Goal: Task Accomplishment & Management: Complete application form

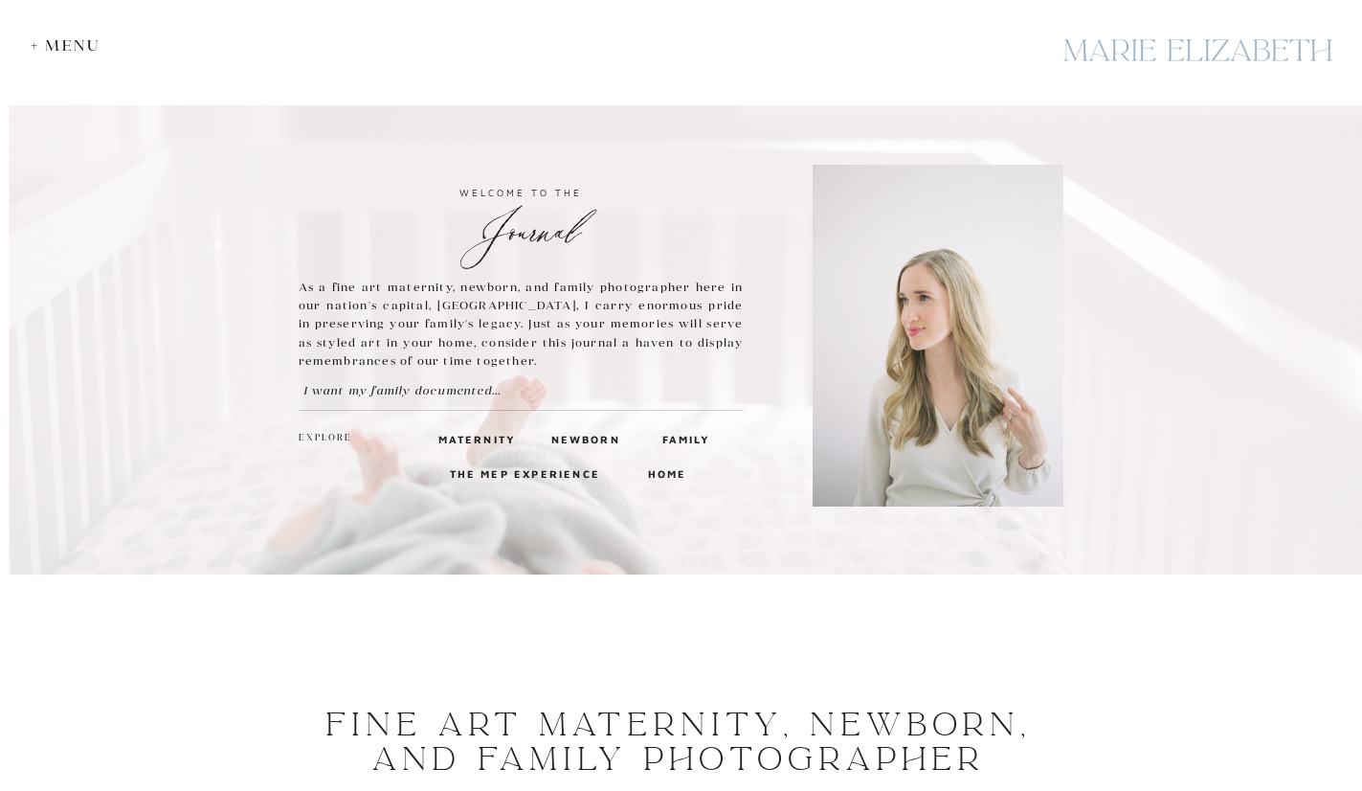
click at [476, 475] on h3 "The MEP Experience" at bounding box center [527, 472] width 155 height 17
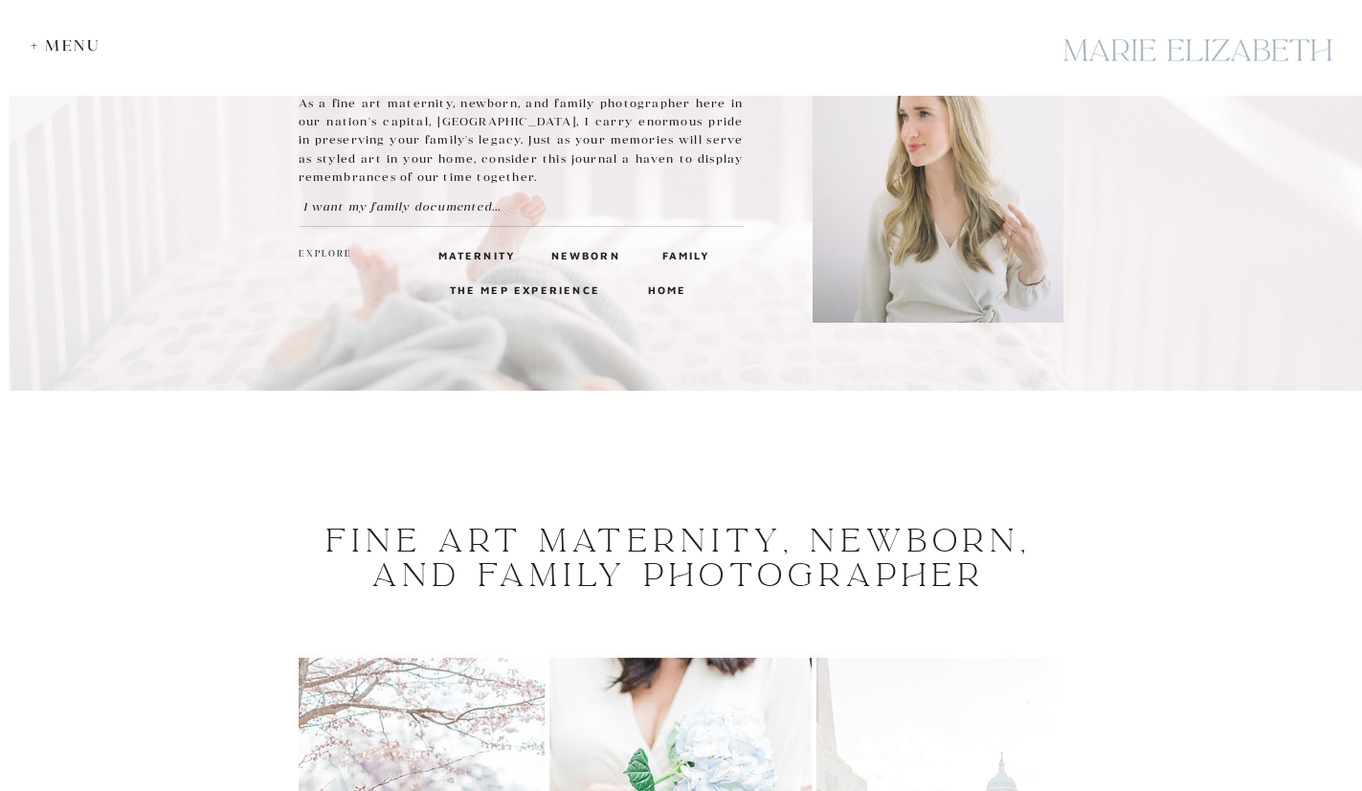
scroll to position [383, 0]
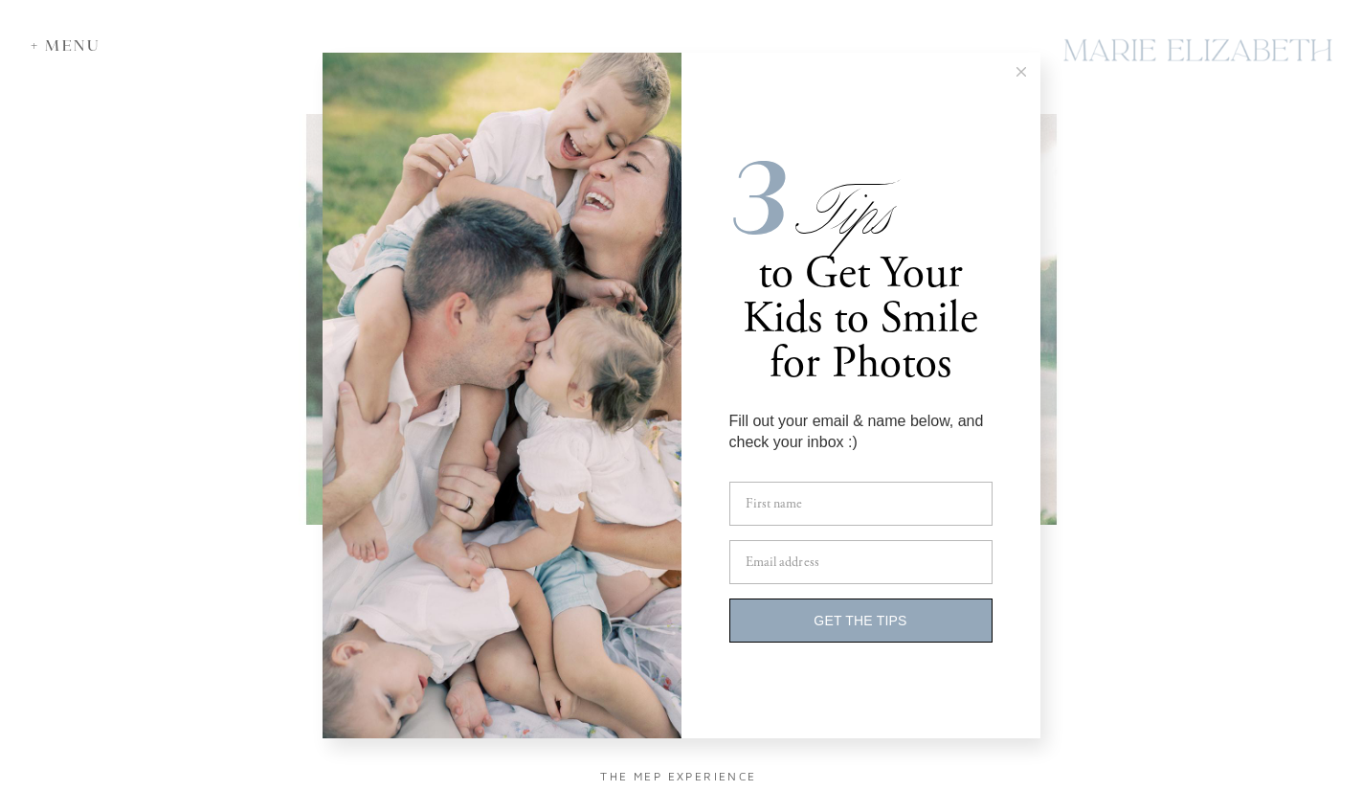
scroll to position [4020, 0]
click at [1027, 71] on button at bounding box center [1021, 72] width 38 height 38
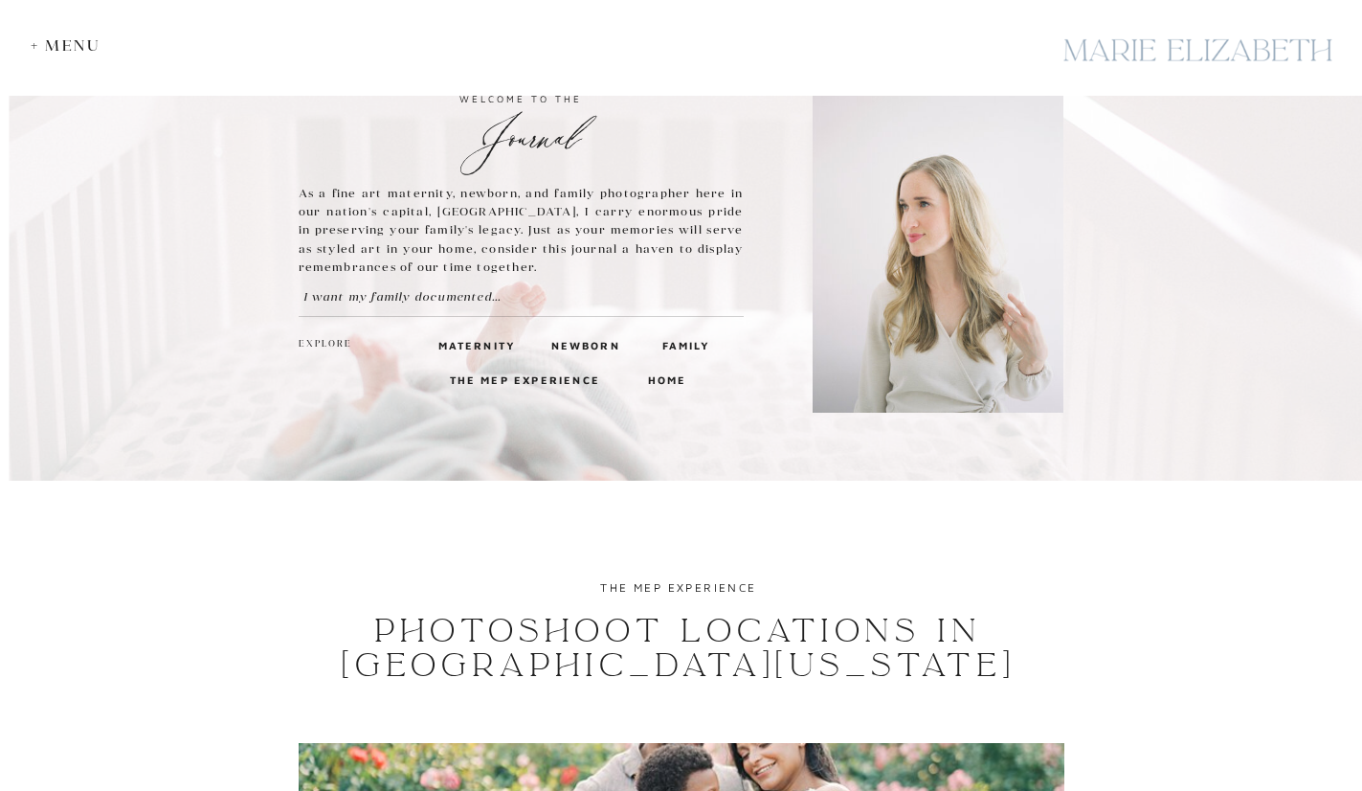
scroll to position [0, 0]
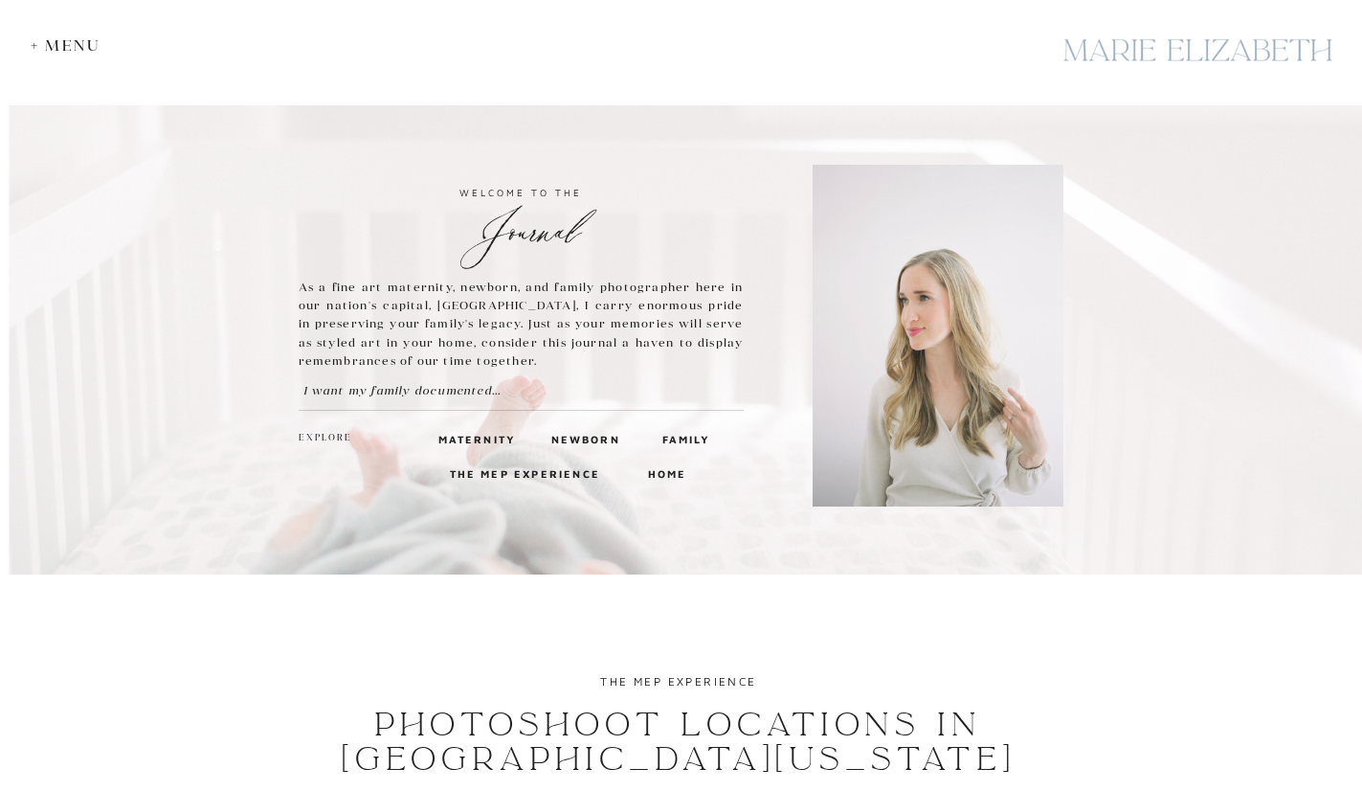
click at [52, 48] on div "+ Menu" at bounding box center [70, 45] width 79 height 18
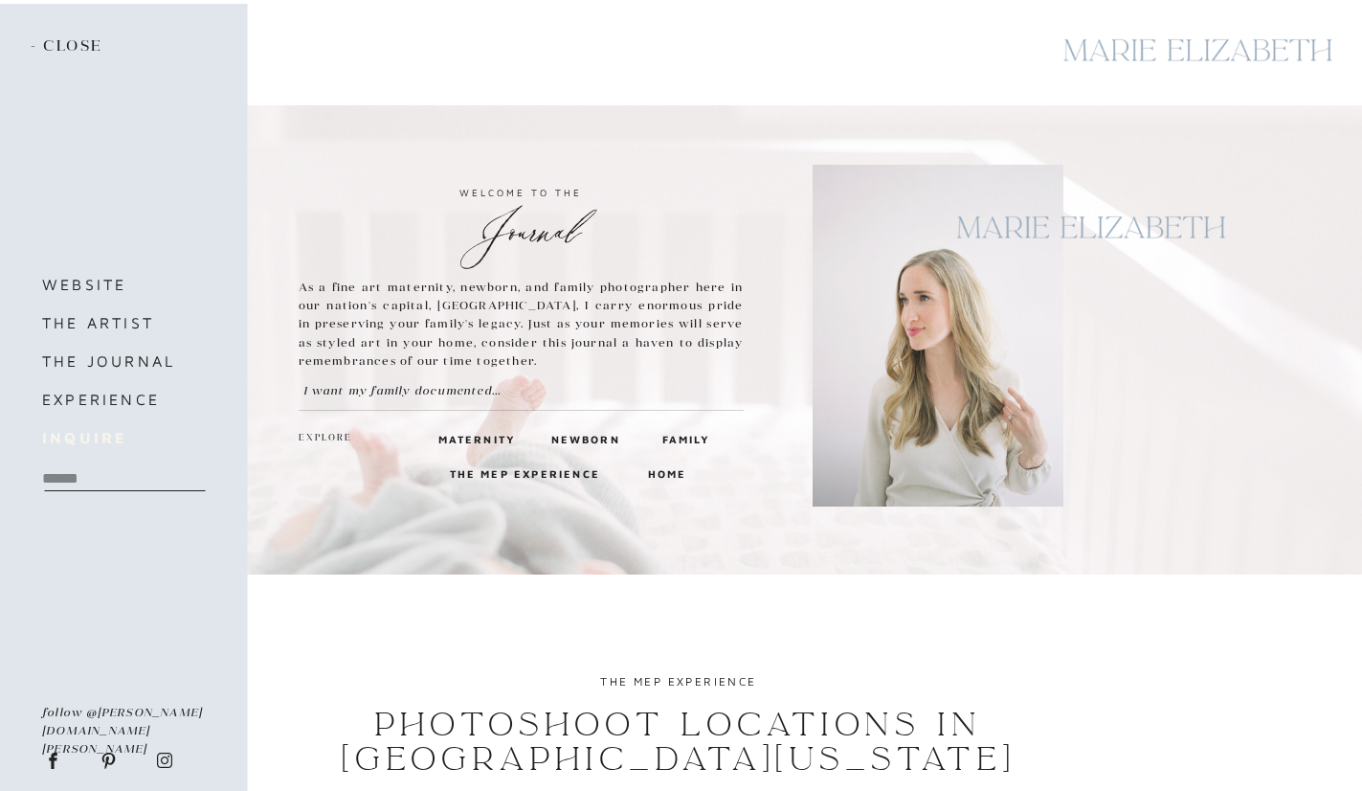
click at [84, 445] on b "inquire" at bounding box center [84, 437] width 84 height 17
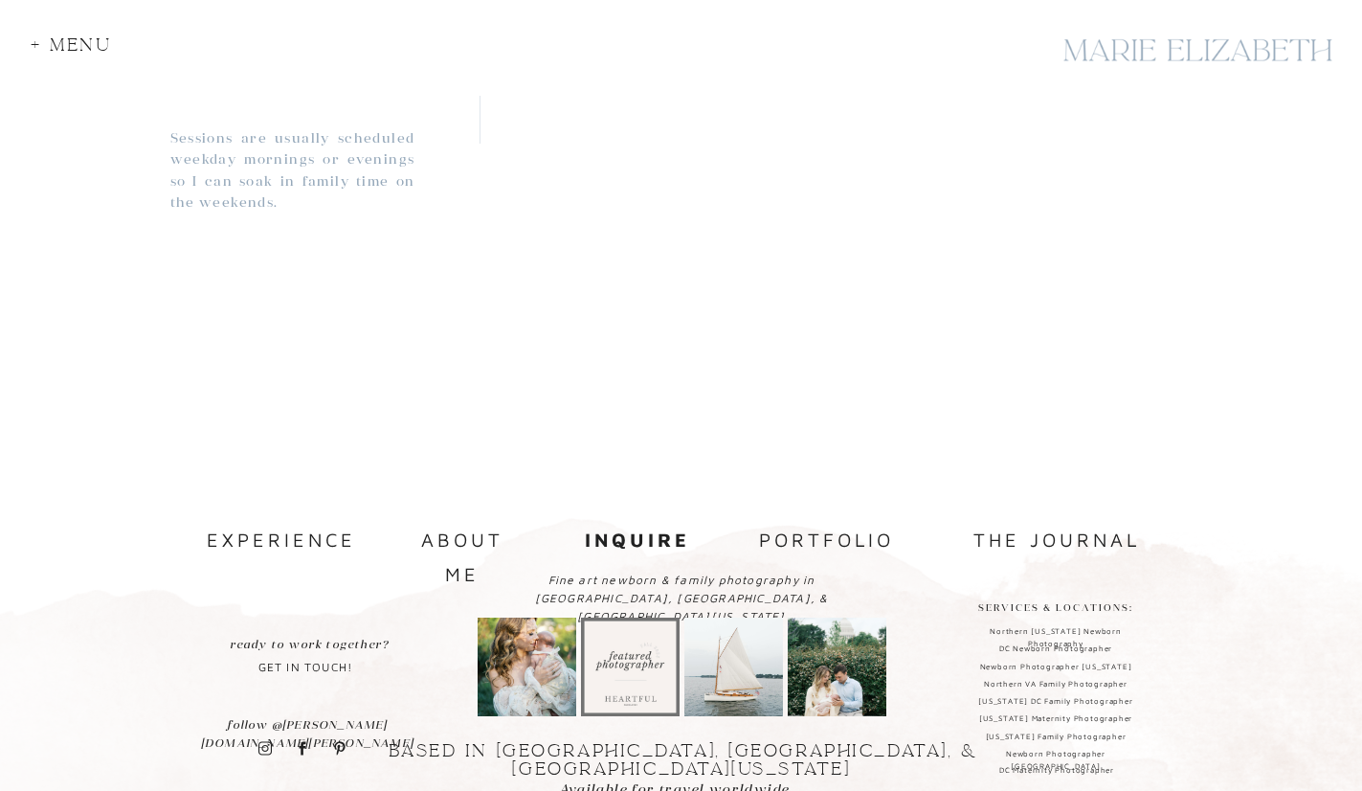
scroll to position [1787, 0]
